Goal: Information Seeking & Learning: Learn about a topic

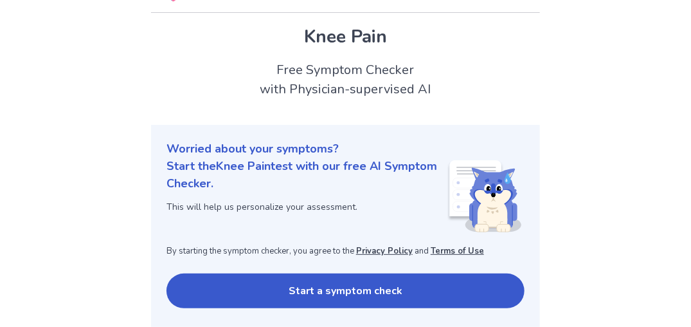
scroll to position [103, 0]
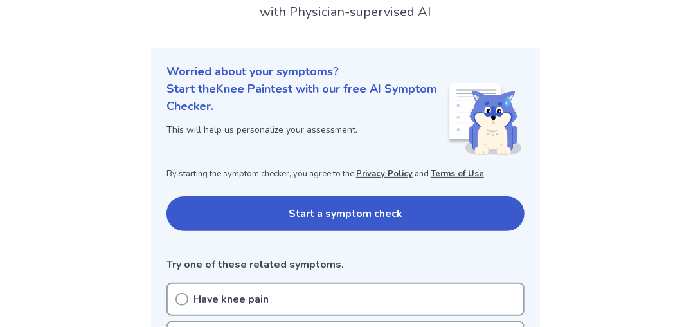
click at [279, 212] on button "Start a symptom check" at bounding box center [346, 213] width 358 height 35
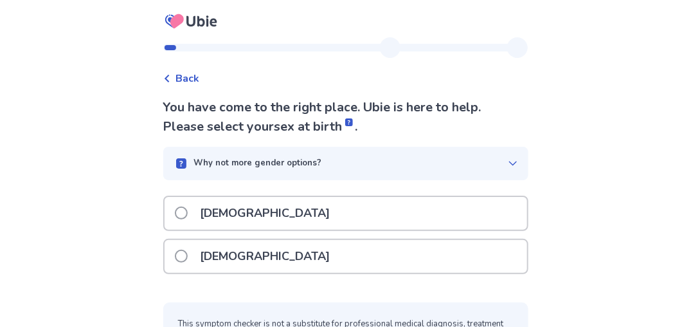
click at [258, 273] on div "[DEMOGRAPHIC_DATA]" at bounding box center [346, 256] width 363 height 33
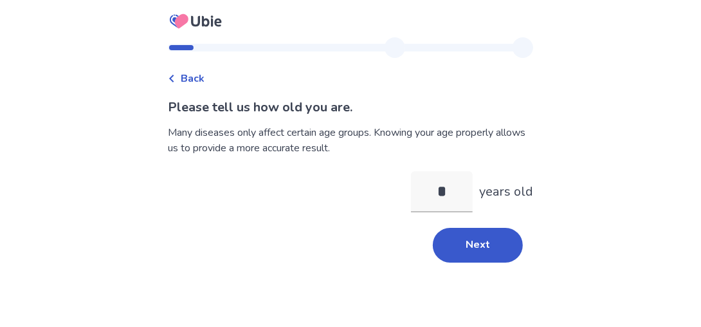
type input "**"
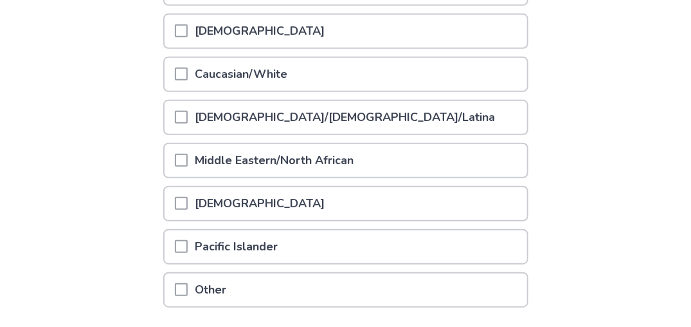
scroll to position [231, 0]
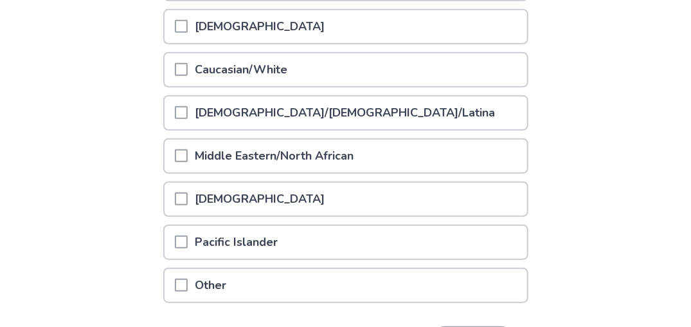
click at [175, 76] on span at bounding box center [181, 69] width 13 height 13
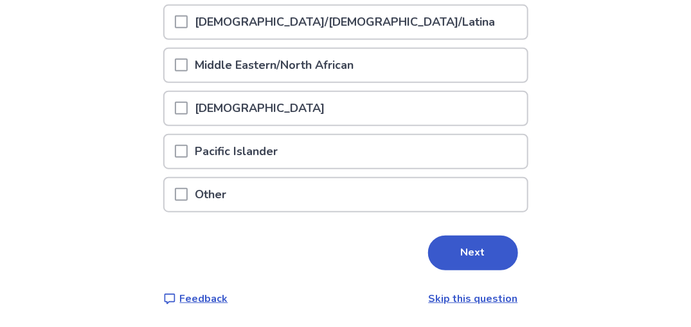
scroll to position [432, 0]
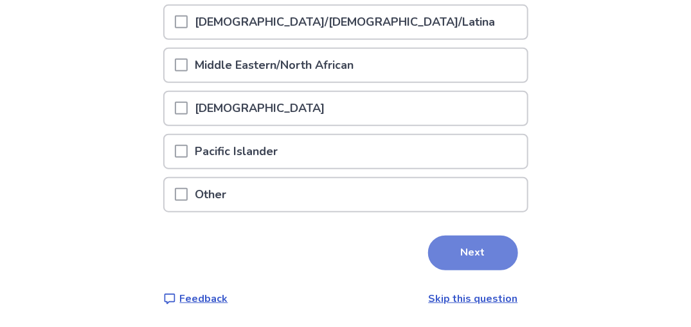
click at [508, 235] on button "Next" at bounding box center [473, 252] width 90 height 35
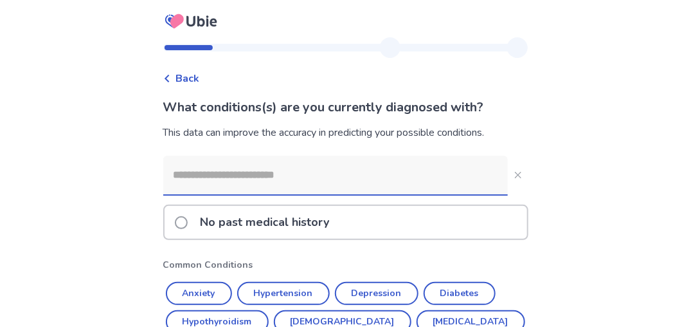
click at [203, 194] on input at bounding box center [335, 175] width 345 height 39
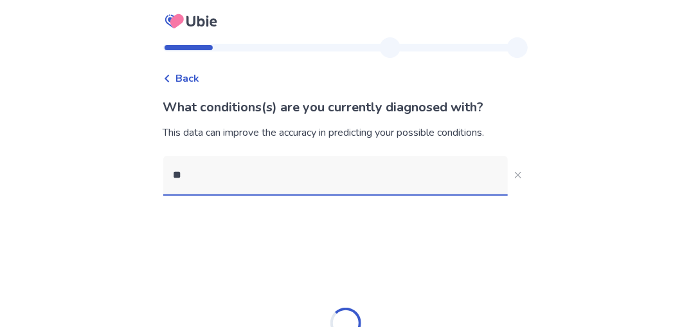
type input "*"
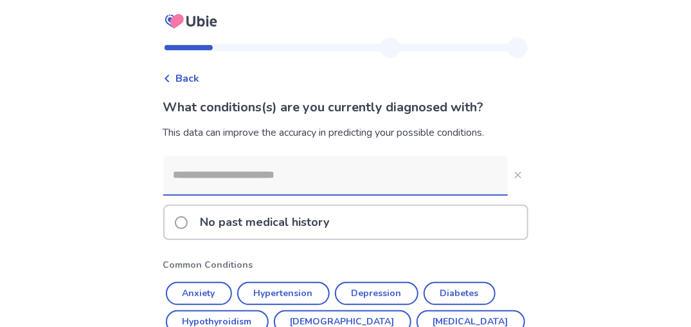
click at [193, 239] on p "No past medical history" at bounding box center [265, 222] width 145 height 33
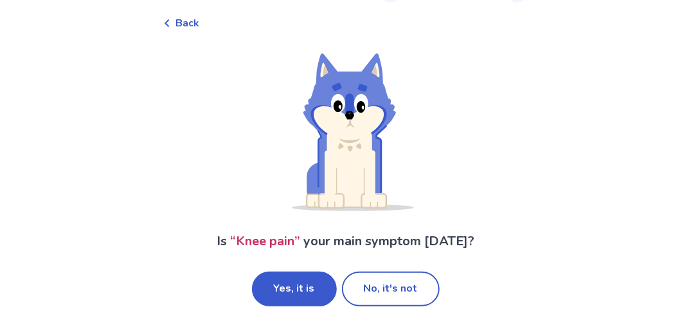
scroll to position [89, 0]
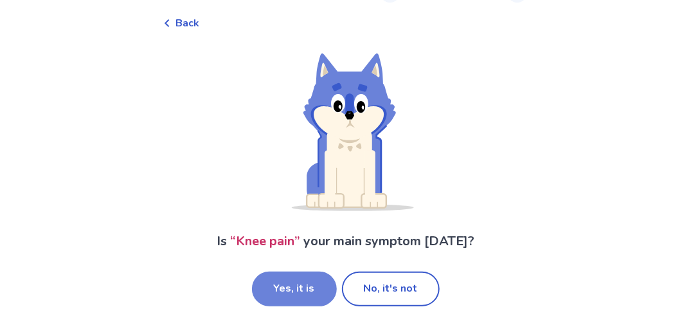
click at [287, 286] on button "Yes, it is" at bounding box center [294, 288] width 85 height 35
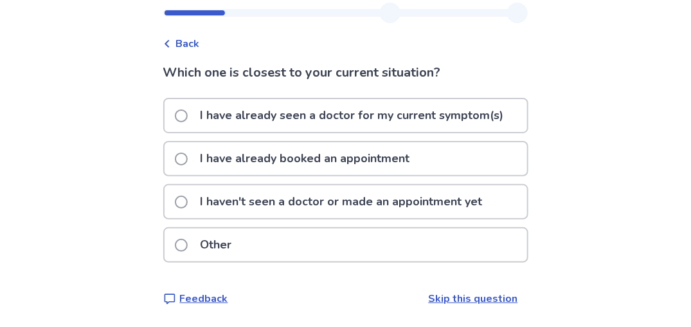
scroll to position [51, 0]
click at [269, 217] on p "I haven't seen a doctor or made an appointment yet" at bounding box center [342, 201] width 298 height 33
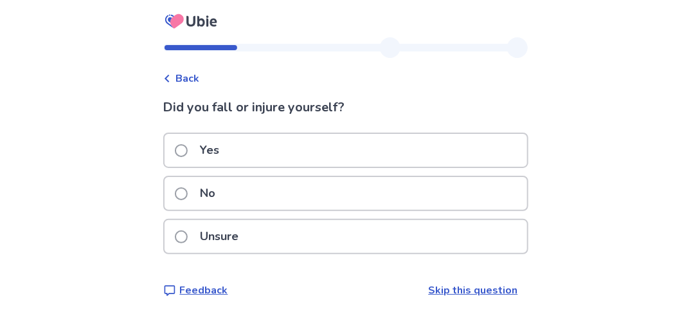
click at [175, 243] on span at bounding box center [181, 236] width 13 height 13
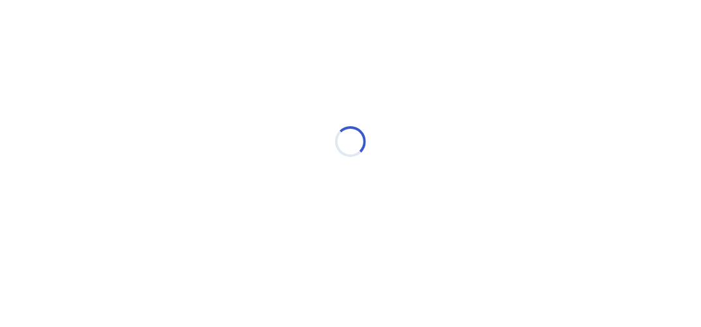
select select "*"
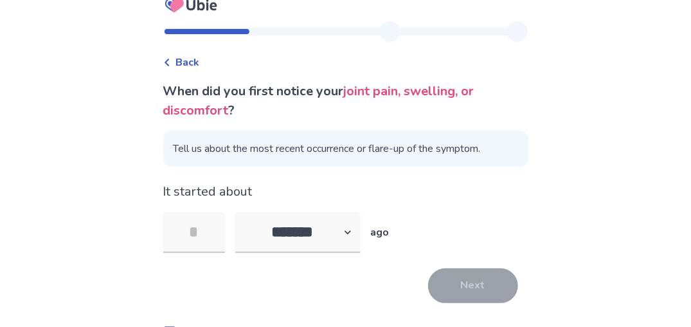
scroll to position [24, 0]
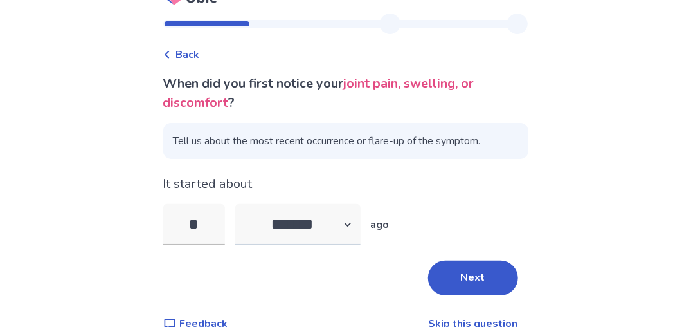
type input "*"
click at [279, 245] on select "******* ****** ******* ******** *******" at bounding box center [297, 224] width 125 height 41
select select "*"
click at [235, 244] on select "******* ****** ******* ******** *******" at bounding box center [297, 224] width 125 height 41
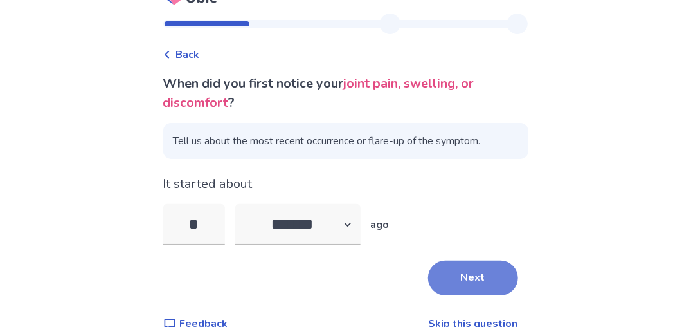
click at [473, 326] on html "Back When did you first notice your joint pain, swelling, or discomfort ? Tell …" at bounding box center [345, 163] width 691 height 375
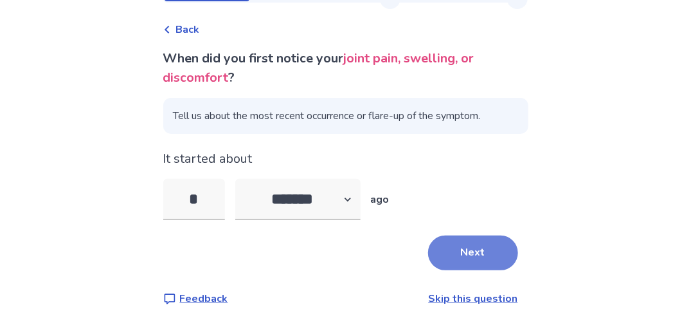
scroll to position [50, 0]
click at [503, 270] on button "Next" at bounding box center [473, 252] width 90 height 35
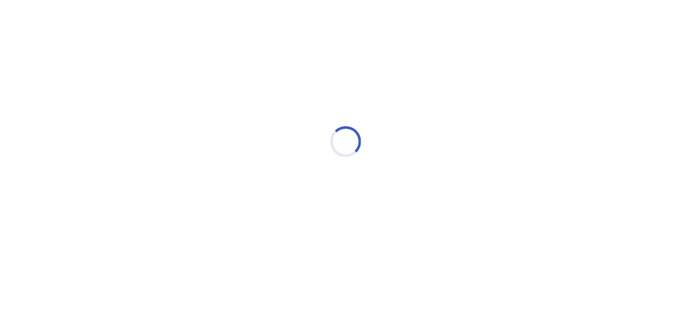
scroll to position [0, 0]
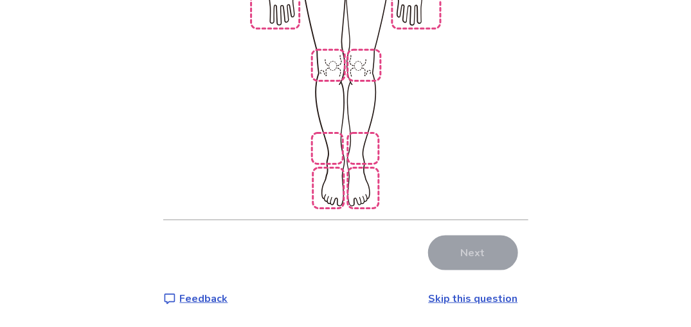
scroll to position [485, 0]
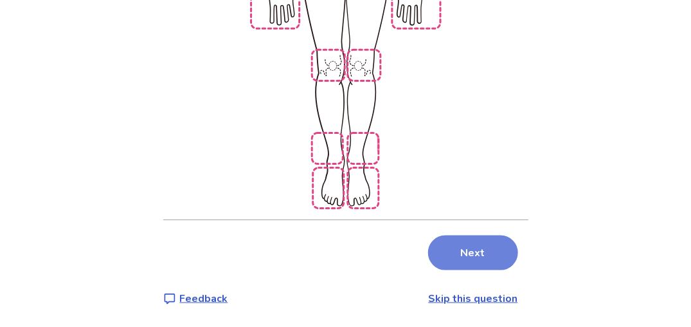
click at [483, 270] on button "Next" at bounding box center [473, 252] width 90 height 35
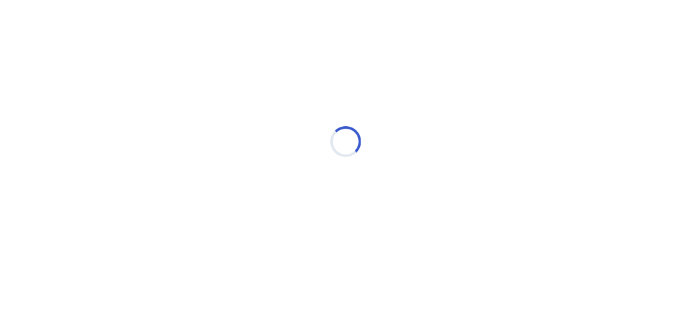
scroll to position [0, 0]
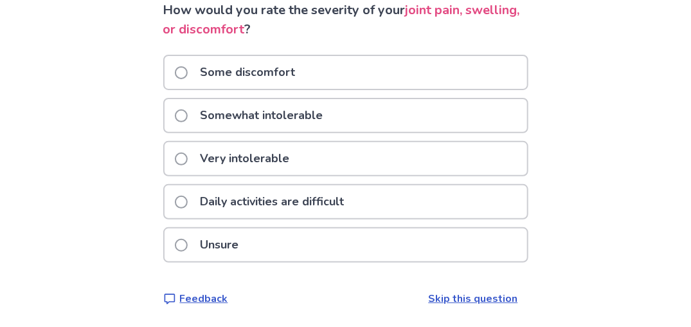
scroll to position [103, 0]
click at [175, 208] on span at bounding box center [181, 201] width 13 height 13
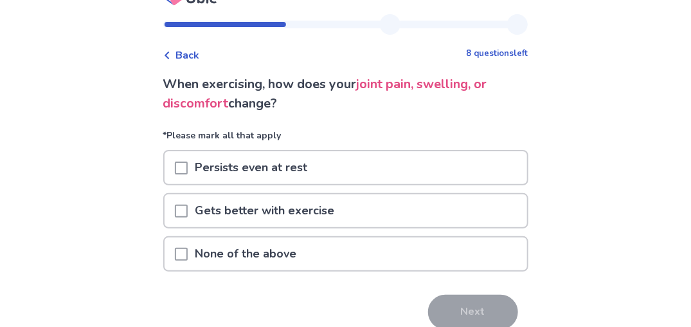
scroll to position [26, 0]
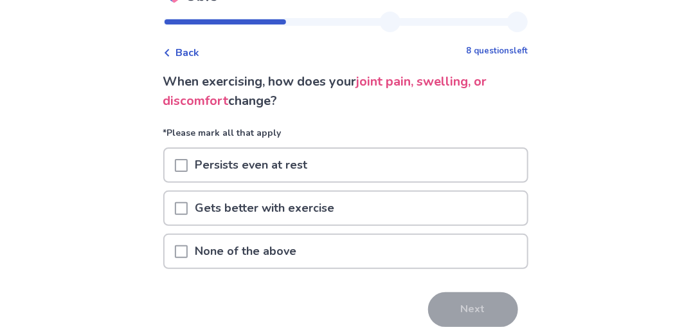
click at [175, 172] on span at bounding box center [181, 165] width 13 height 13
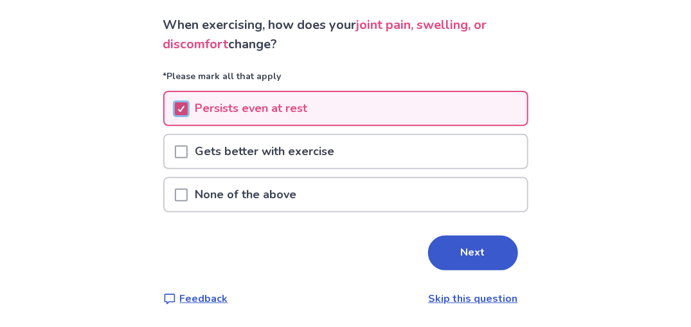
scroll to position [147, 0]
click at [178, 106] on polyline at bounding box center [181, 108] width 6 height 5
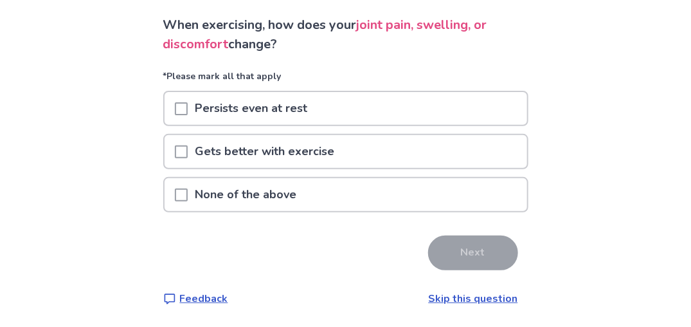
click at [175, 188] on span at bounding box center [181, 194] width 13 height 13
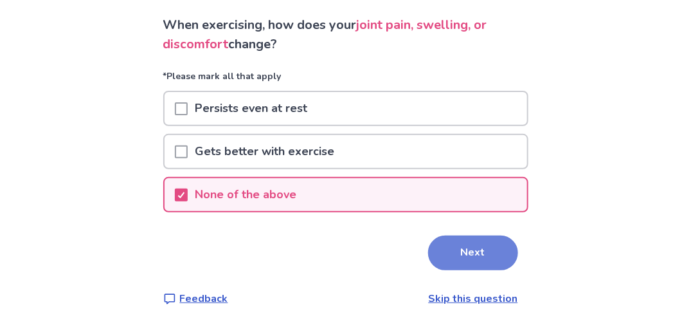
click at [516, 235] on button "Next" at bounding box center [473, 252] width 90 height 35
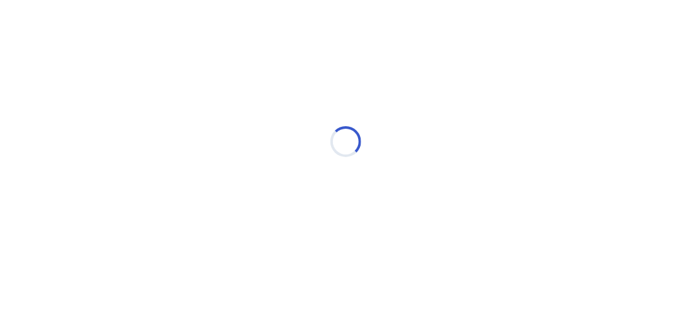
scroll to position [0, 0]
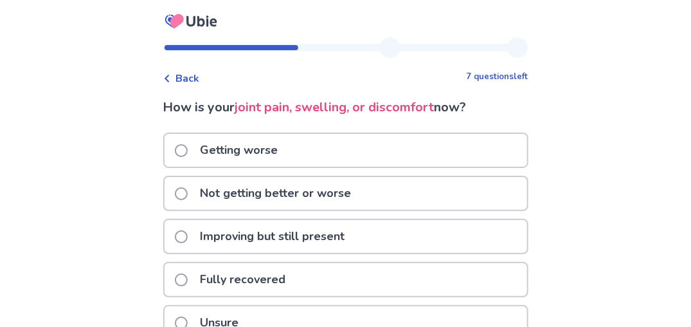
drag, startPoint x: 690, startPoint y: 62, endPoint x: 699, endPoint y: 54, distance: 11.9
click at [691, 54] on html "Back 7 questions left How is your joint pain, swelling, or discomfort now? Gett…" at bounding box center [345, 202] width 691 height 404
click at [175, 200] on span at bounding box center [181, 193] width 13 height 13
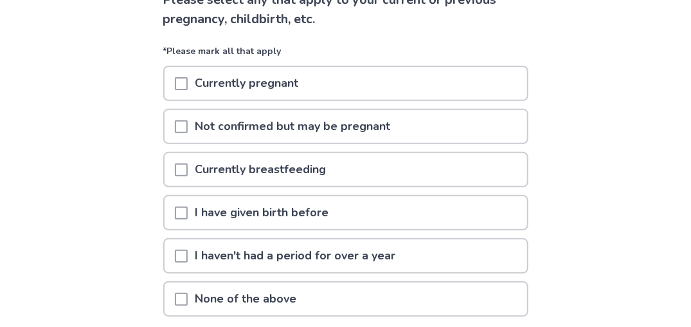
scroll to position [230, 0]
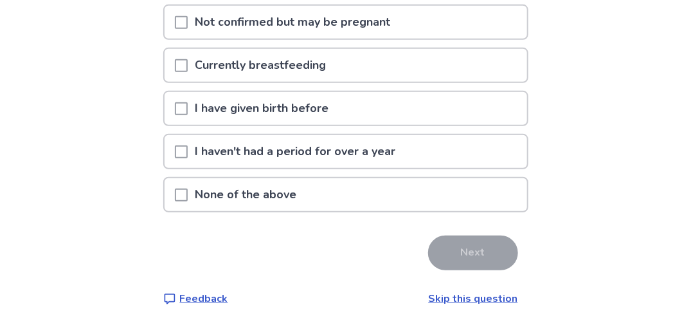
click at [165, 211] on div "None of the above" at bounding box center [346, 194] width 363 height 33
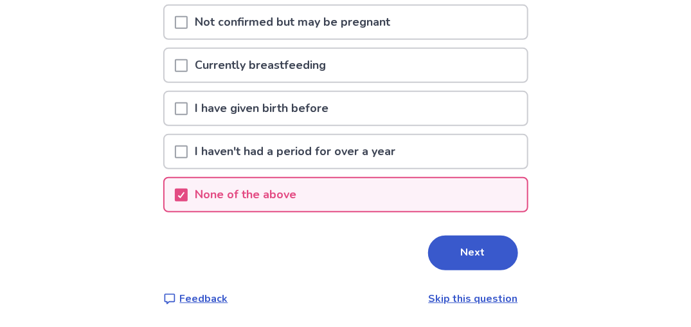
click at [175, 115] on span at bounding box center [181, 108] width 13 height 13
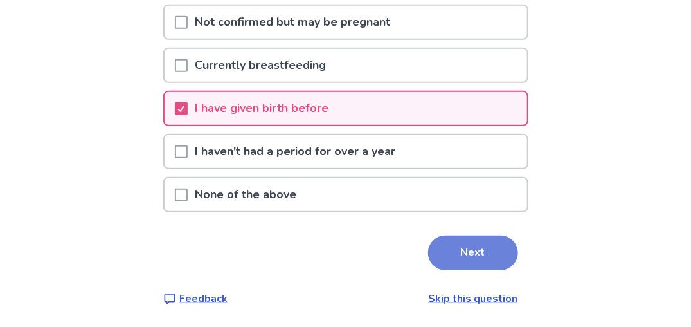
click at [511, 270] on button "Next" at bounding box center [473, 252] width 90 height 35
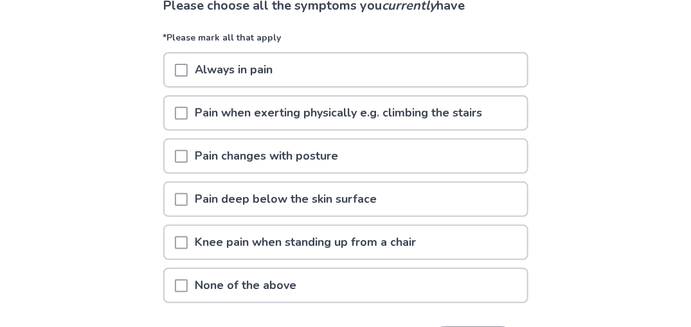
scroll to position [103, 0]
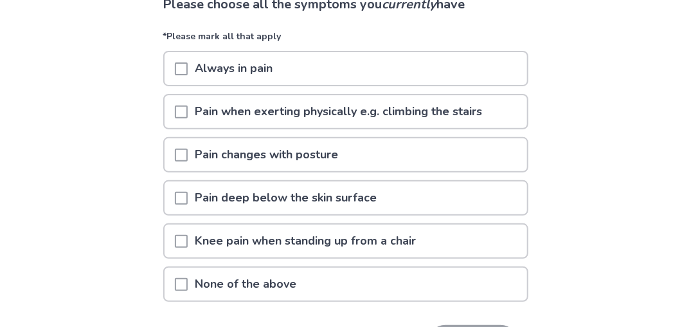
click at [175, 118] on span at bounding box center [181, 111] width 13 height 13
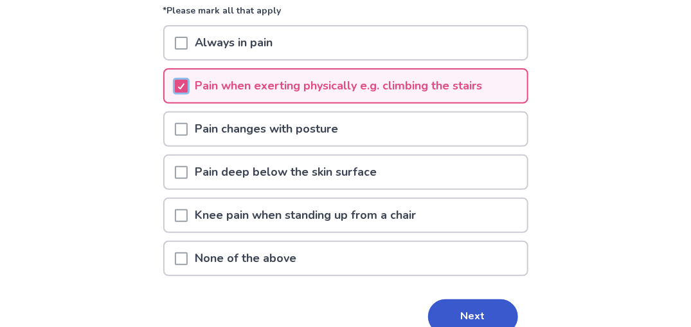
scroll to position [154, 0]
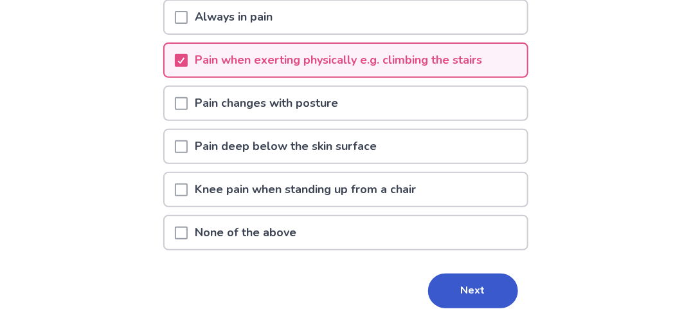
click at [175, 110] on span at bounding box center [181, 103] width 13 height 13
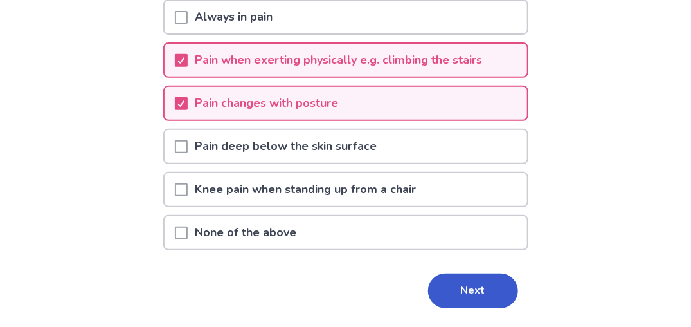
click at [175, 153] on span at bounding box center [181, 146] width 13 height 13
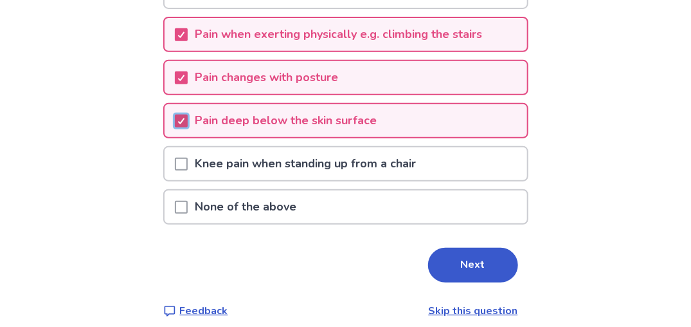
scroll to position [206, 0]
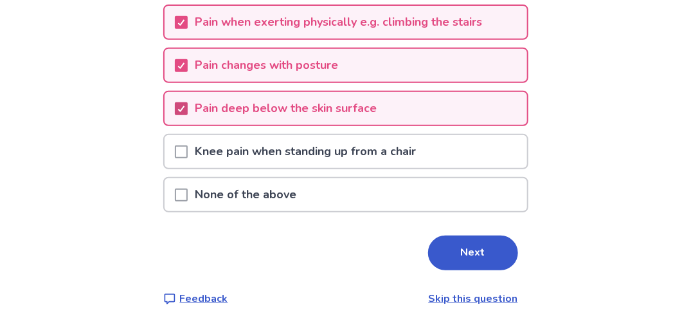
click at [175, 158] on span at bounding box center [181, 151] width 13 height 13
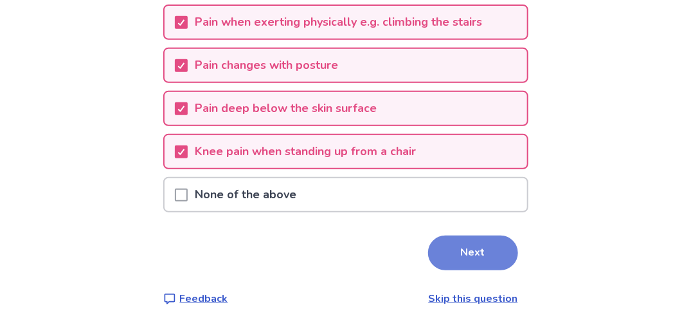
click at [495, 270] on button "Next" at bounding box center [473, 252] width 90 height 35
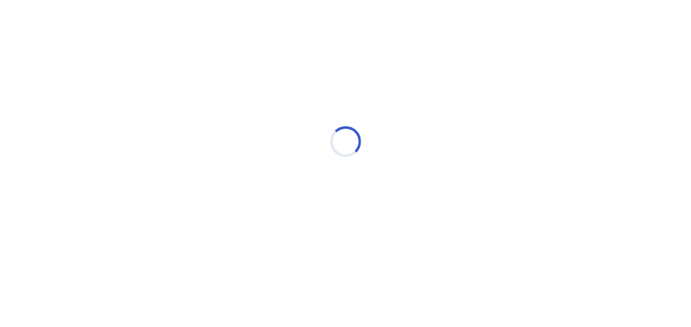
scroll to position [0, 0]
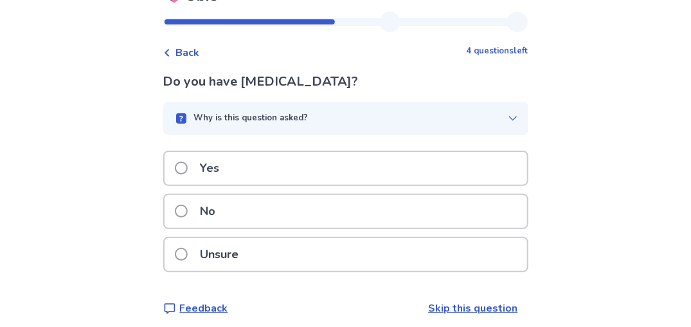
scroll to position [97, 0]
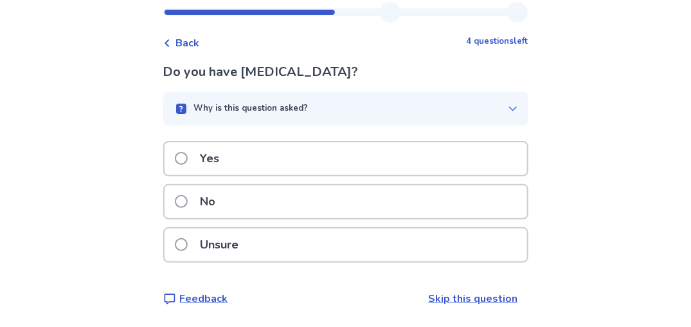
click at [193, 142] on p "Yes" at bounding box center [210, 158] width 35 height 33
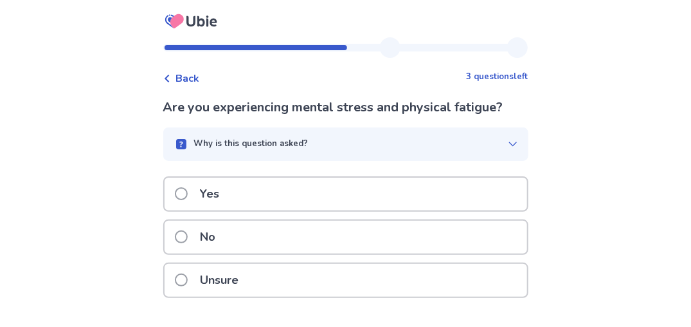
scroll to position [26, 0]
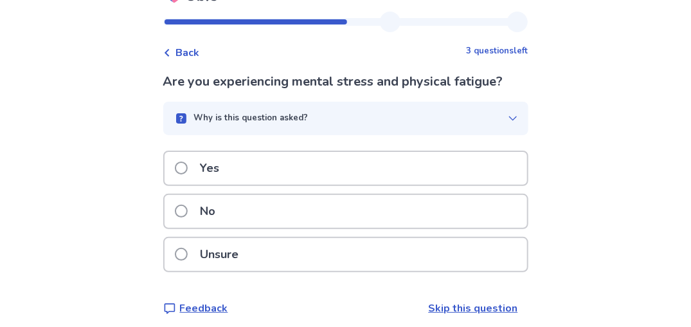
click at [466, 185] on div "Yes" at bounding box center [346, 168] width 363 height 33
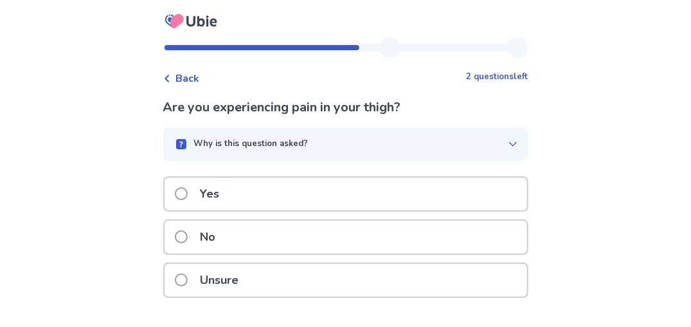
scroll to position [86, 0]
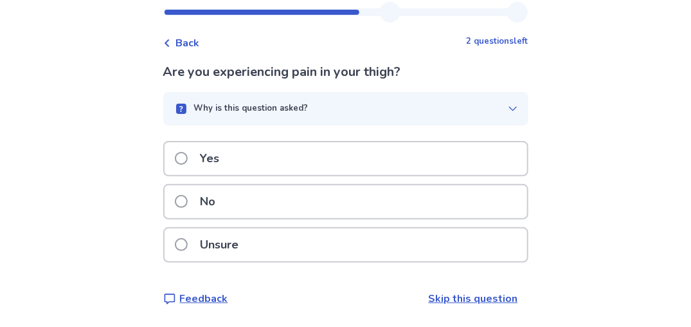
click at [354, 187] on div "No" at bounding box center [346, 201] width 363 height 33
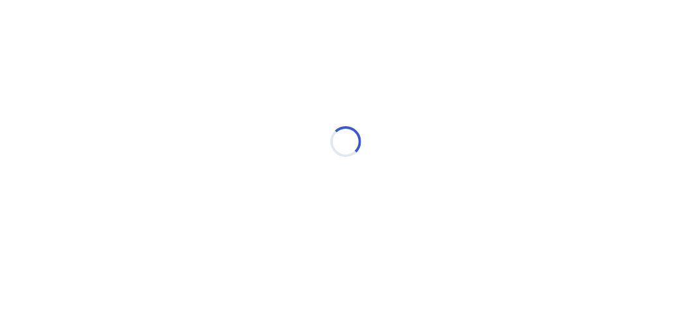
scroll to position [0, 0]
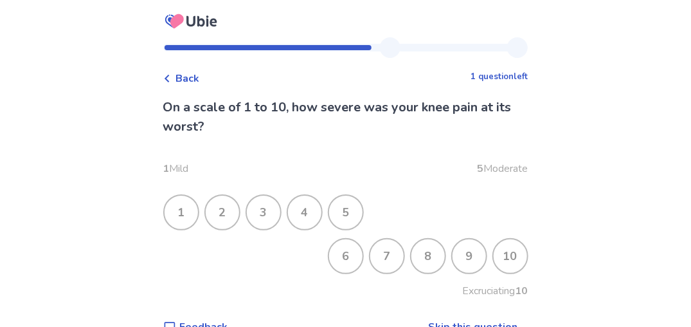
click at [445, 273] on div "8" at bounding box center [427, 255] width 33 height 33
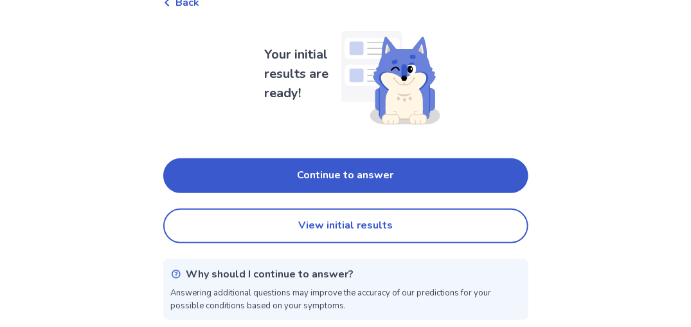
scroll to position [77, 0]
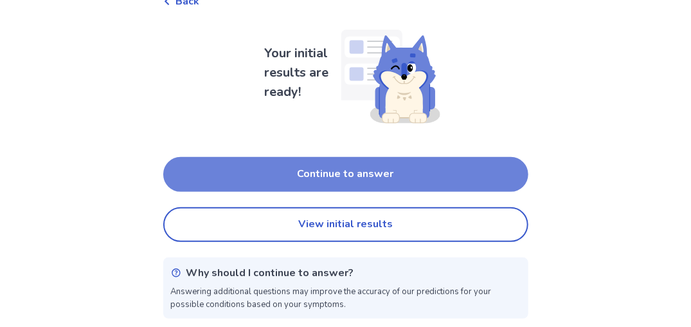
click at [345, 192] on button "Continue to answer" at bounding box center [345, 174] width 365 height 35
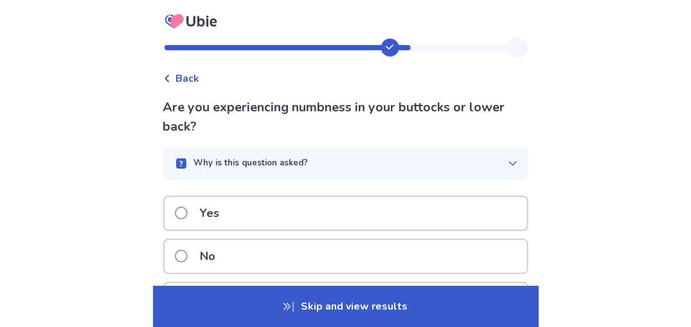
click at [320, 230] on div "Yes" at bounding box center [346, 213] width 363 height 33
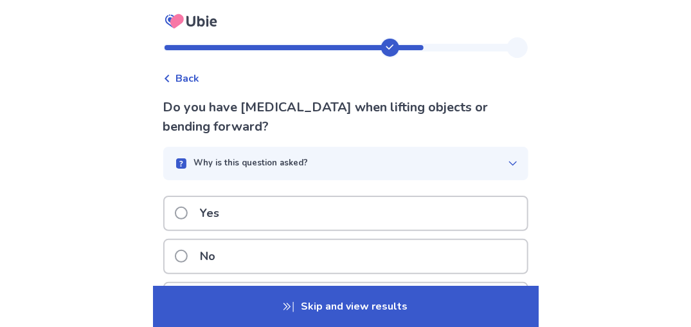
click at [176, 86] on span "Back" at bounding box center [188, 78] width 24 height 15
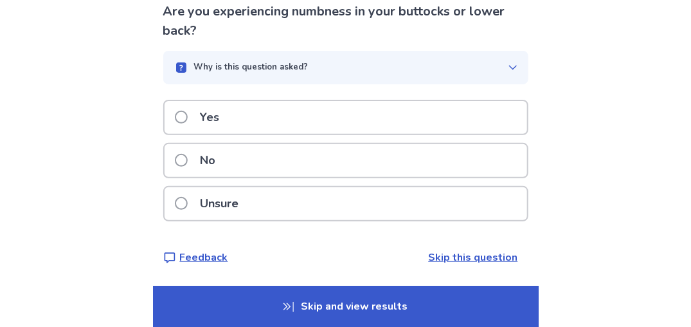
scroll to position [173, 0]
click at [410, 144] on div "No" at bounding box center [346, 160] width 363 height 33
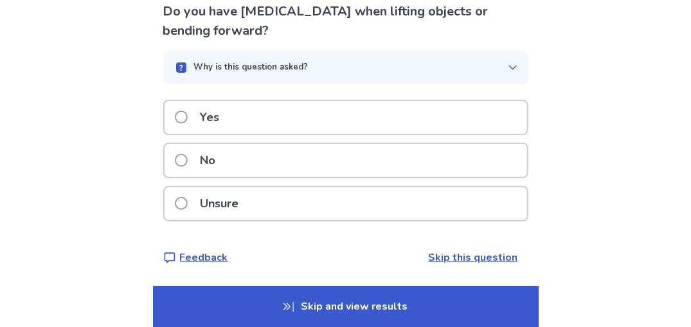
scroll to position [129, 0]
click at [400, 161] on div "No" at bounding box center [346, 160] width 363 height 33
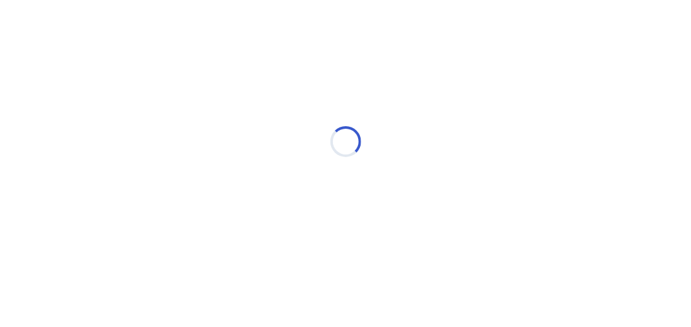
scroll to position [0, 0]
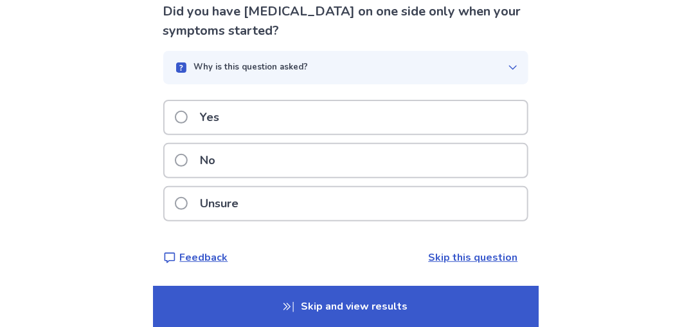
scroll to position [154, 0]
click at [392, 156] on div "No" at bounding box center [346, 160] width 363 height 33
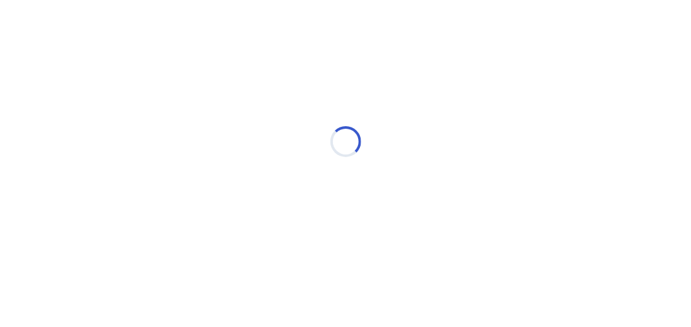
scroll to position [0, 0]
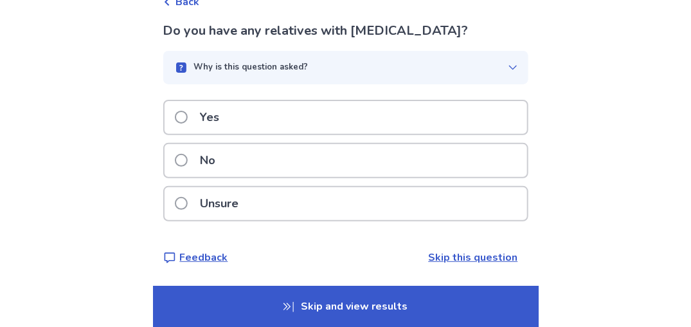
scroll to position [103, 0]
click at [356, 131] on div "Yes" at bounding box center [346, 117] width 363 height 33
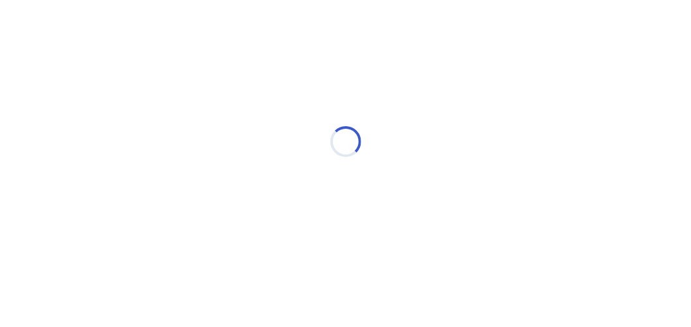
select select "*"
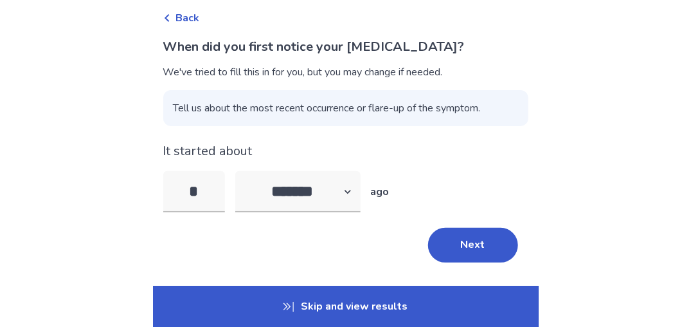
scroll to position [166, 0]
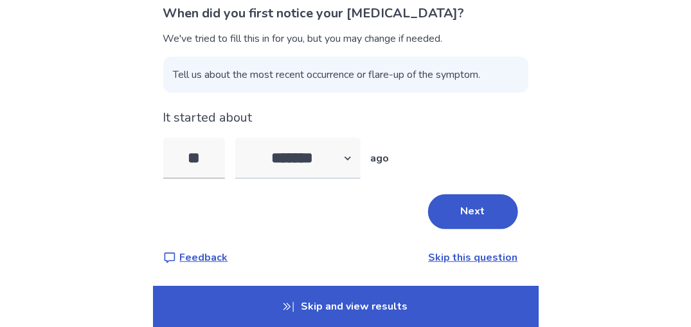
type input "**"
click at [286, 149] on select "******* ****** ******* ******** *******" at bounding box center [297, 158] width 125 height 41
select select "*"
click at [235, 138] on select "******* ****** ******* ******** *******" at bounding box center [297, 158] width 125 height 41
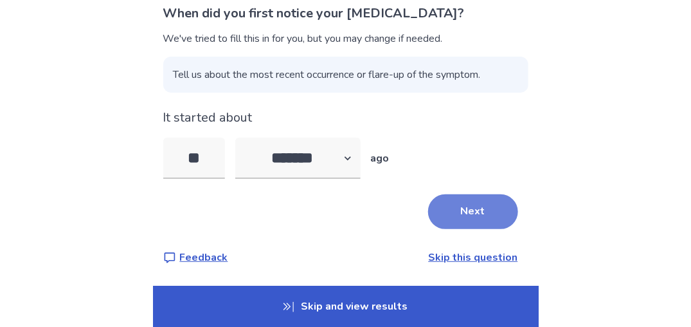
click at [481, 194] on button "Next" at bounding box center [473, 211] width 90 height 35
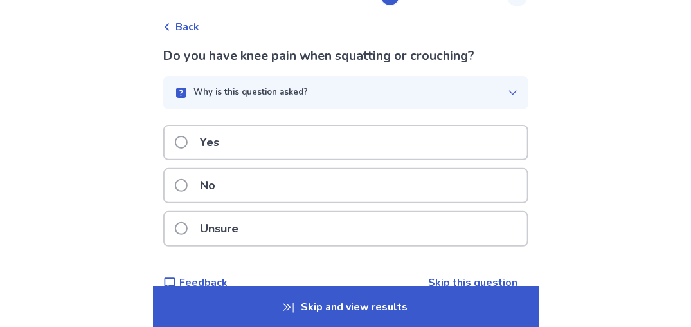
scroll to position [77, 0]
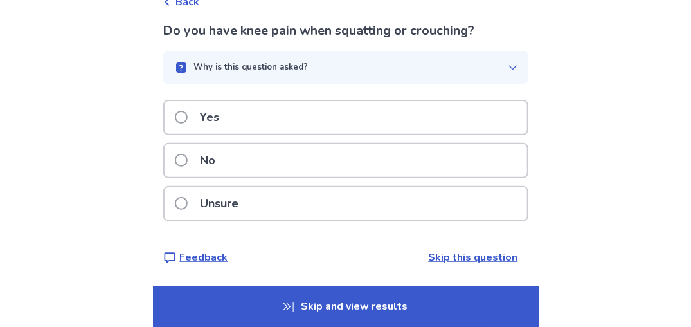
click at [348, 134] on div "Yes" at bounding box center [346, 117] width 363 height 33
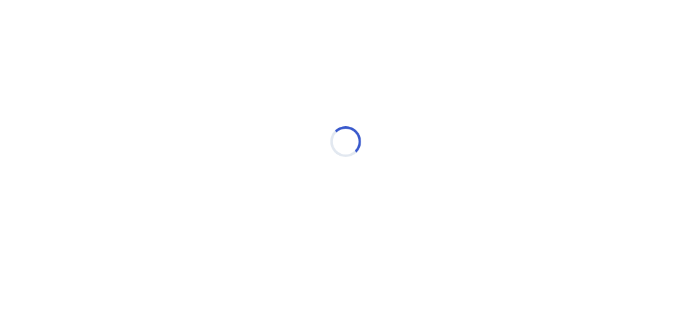
scroll to position [0, 0]
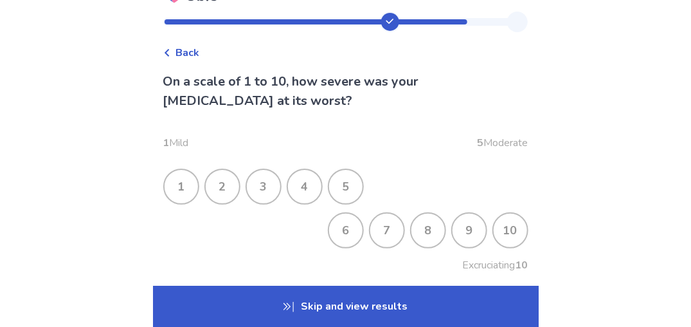
scroll to position [51, 0]
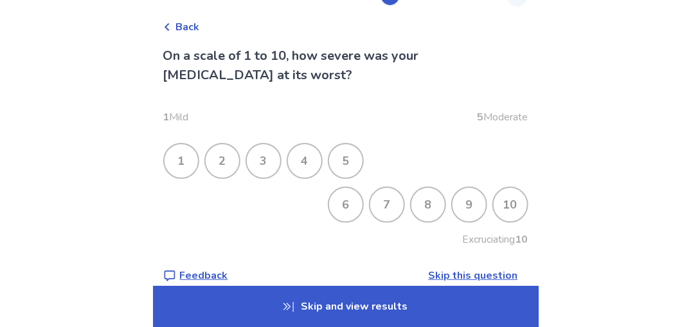
click at [527, 221] on div "10" at bounding box center [510, 204] width 33 height 33
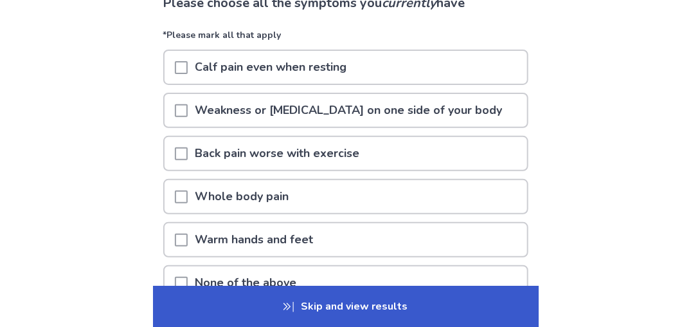
scroll to position [129, 0]
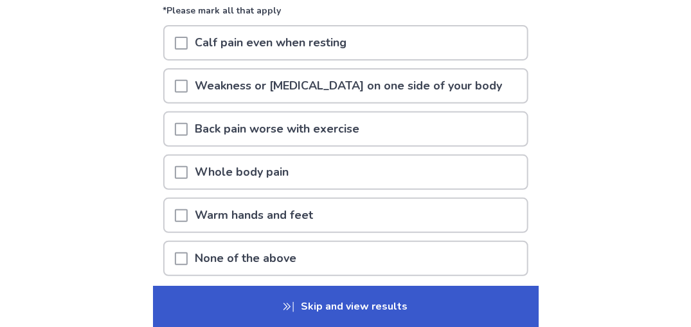
click at [188, 59] on p "Calf pain even when resting" at bounding box center [271, 42] width 167 height 33
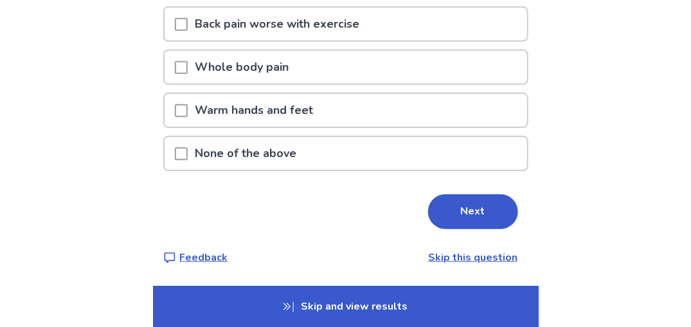
scroll to position [283, 0]
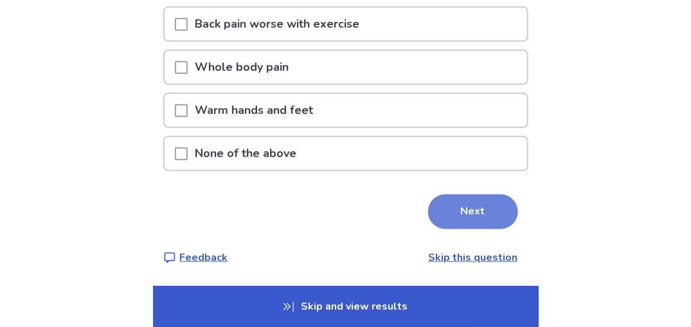
click at [491, 221] on button "Next" at bounding box center [473, 211] width 90 height 35
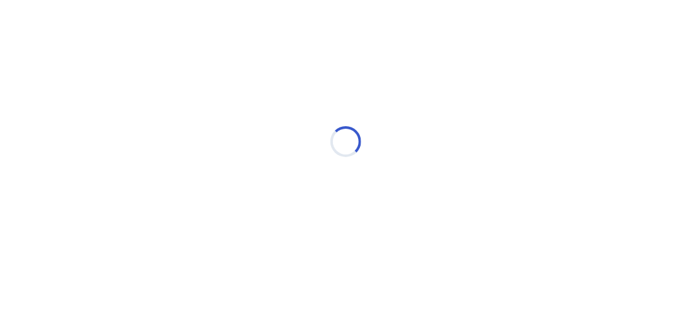
scroll to position [0, 0]
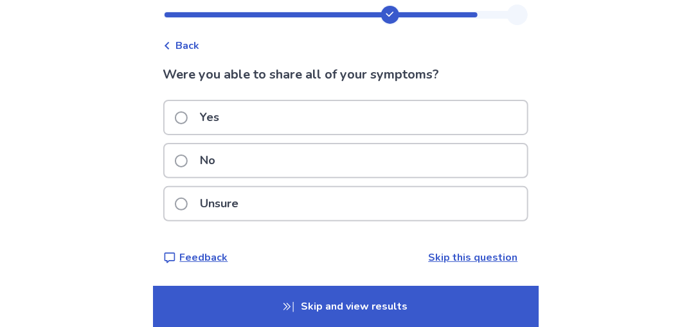
scroll to position [94, 0]
click at [206, 101] on div "Yes" at bounding box center [346, 117] width 363 height 33
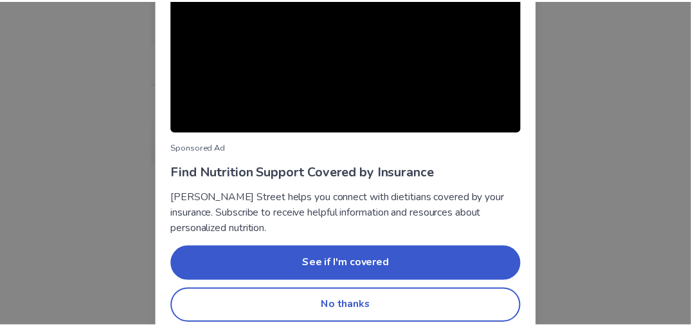
scroll to position [239, 0]
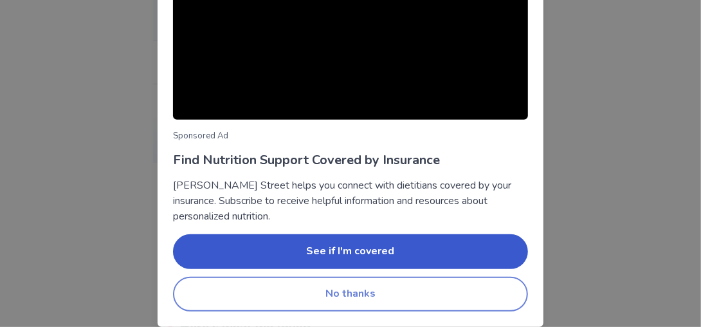
click at [292, 283] on button "No thanks" at bounding box center [350, 293] width 355 height 35
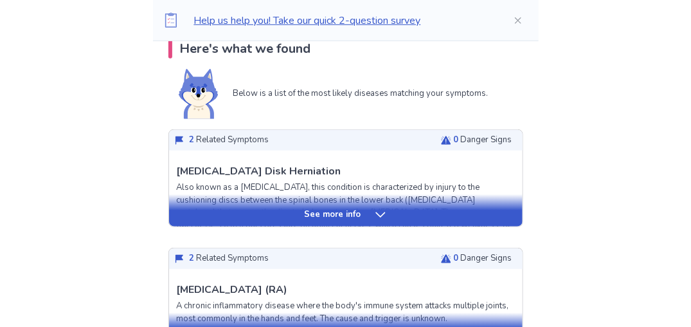
scroll to position [334, 0]
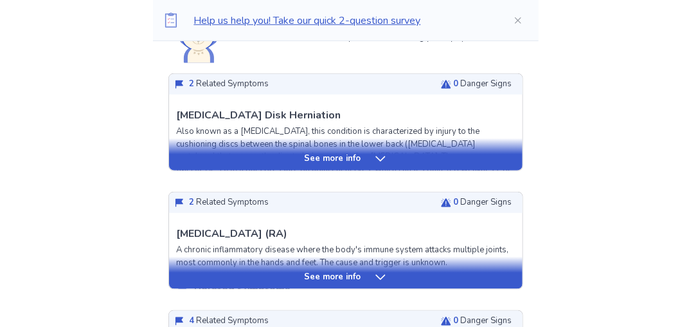
click at [320, 165] on p "See more info" at bounding box center [333, 158] width 57 height 13
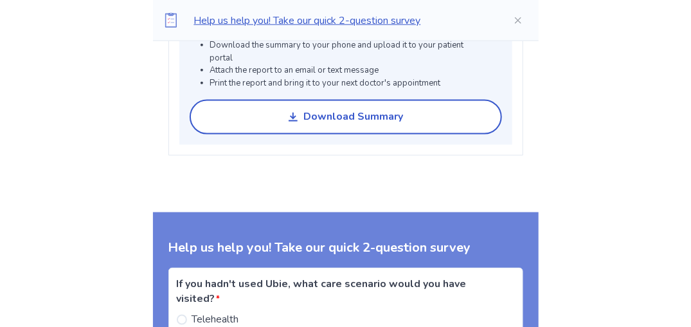
scroll to position [2160, 0]
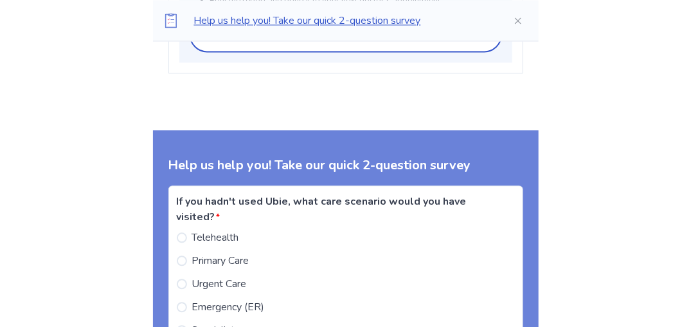
scroll to position [2520, 0]
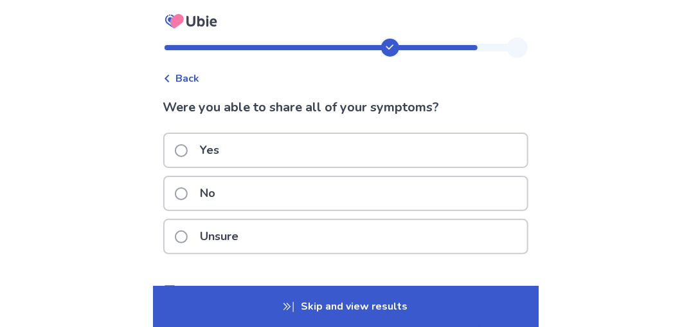
scroll to position [94, 0]
